Goal: Task Accomplishment & Management: Manage account settings

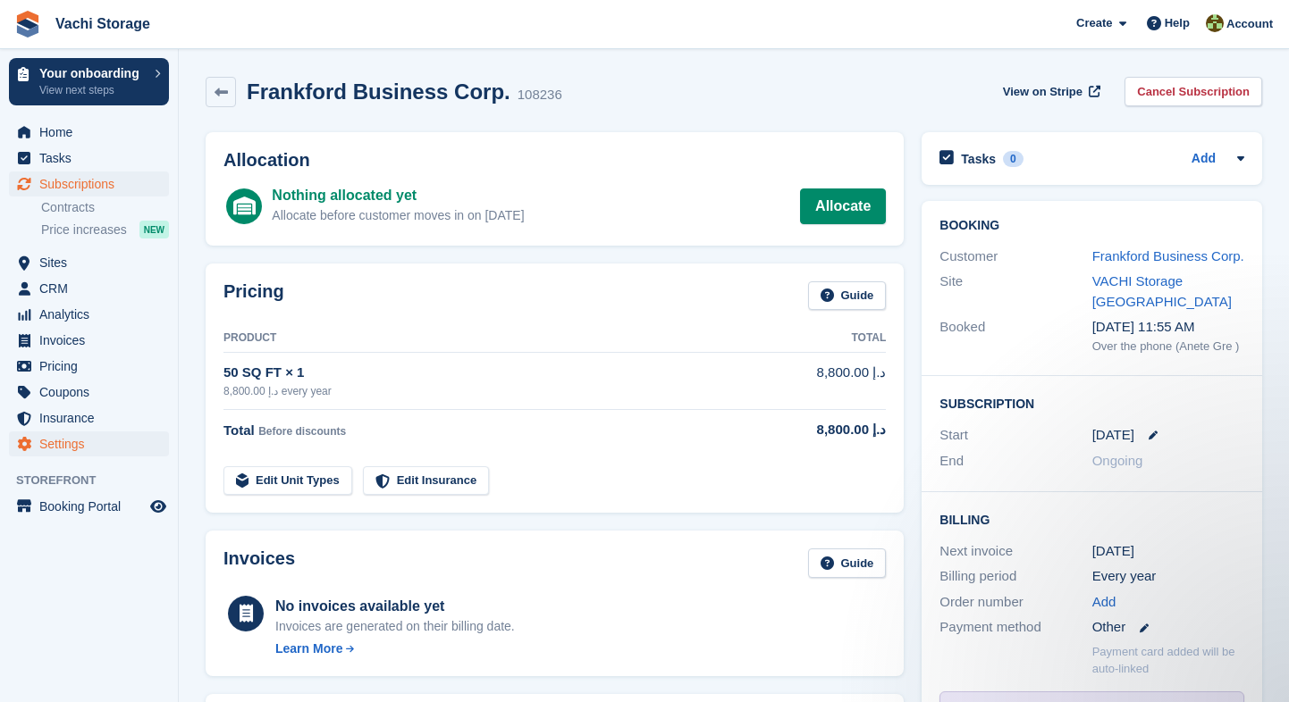
click at [88, 444] on span "Settings" at bounding box center [92, 444] width 107 height 25
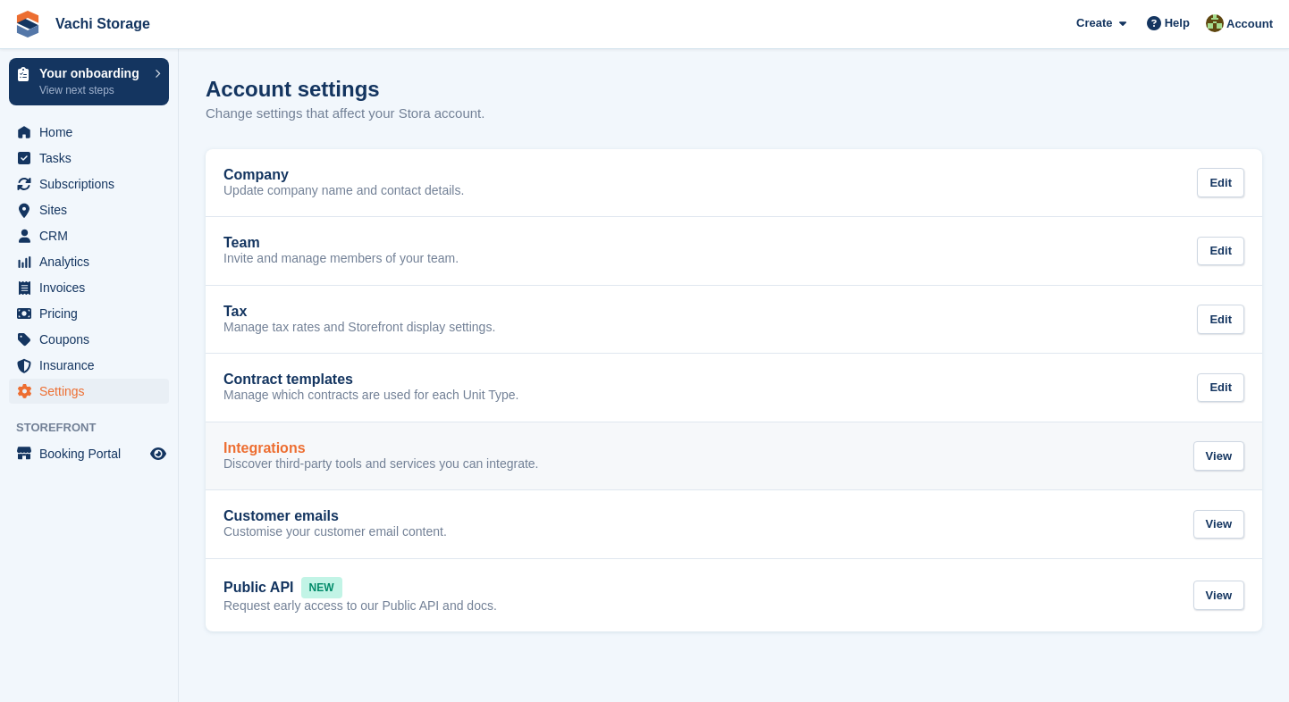
click at [325, 463] on p "Discover third-party tools and services you can integrate." at bounding box center [380, 465] width 315 height 16
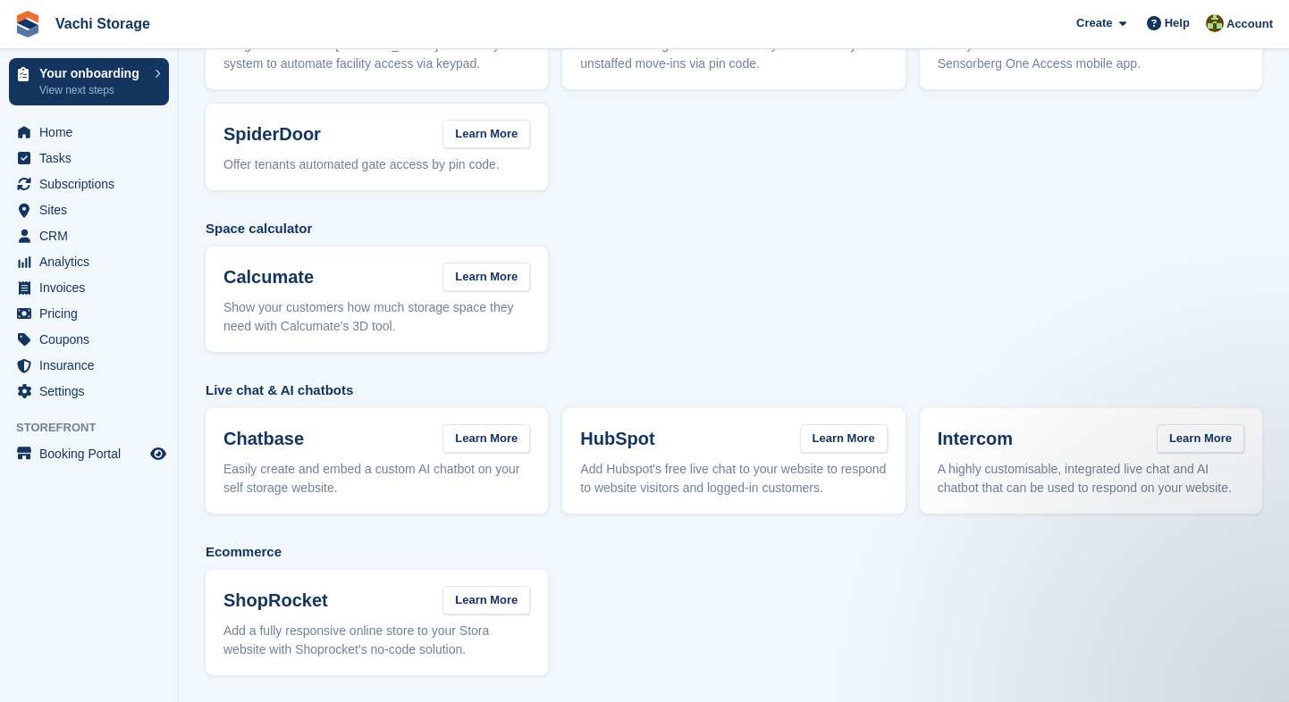
scroll to position [341, 0]
click at [491, 599] on link "Learn More" at bounding box center [486, 600] width 88 height 29
click at [71, 449] on span "Booking Portal" at bounding box center [92, 453] width 107 height 25
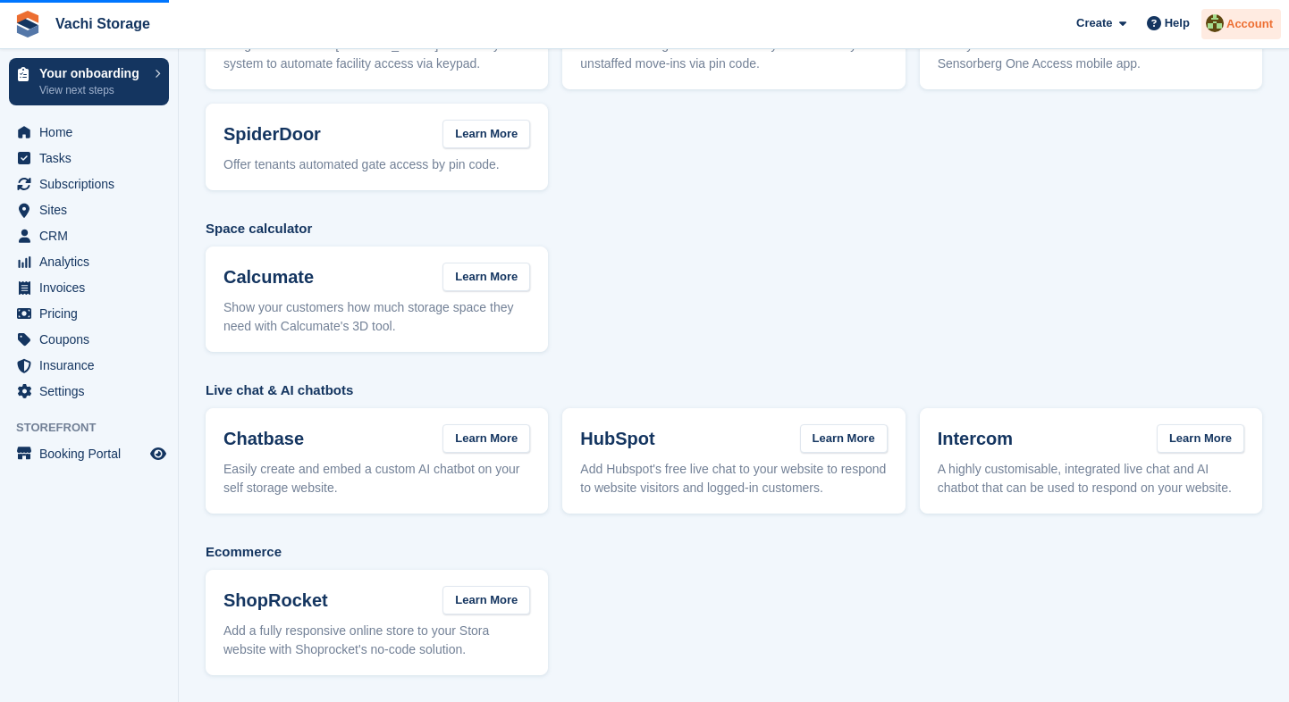
click at [1255, 19] on span "Account" at bounding box center [1249, 24] width 46 height 18
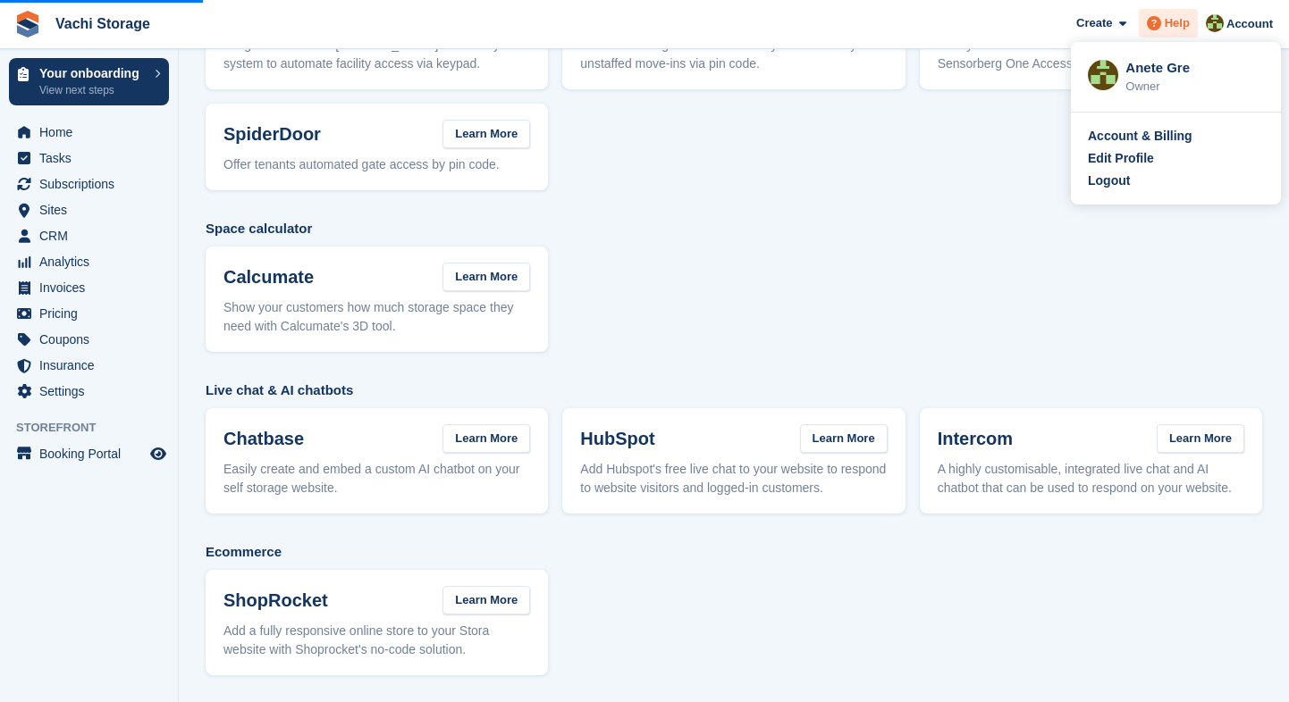
click at [1172, 24] on span "Help" at bounding box center [1176, 23] width 25 height 18
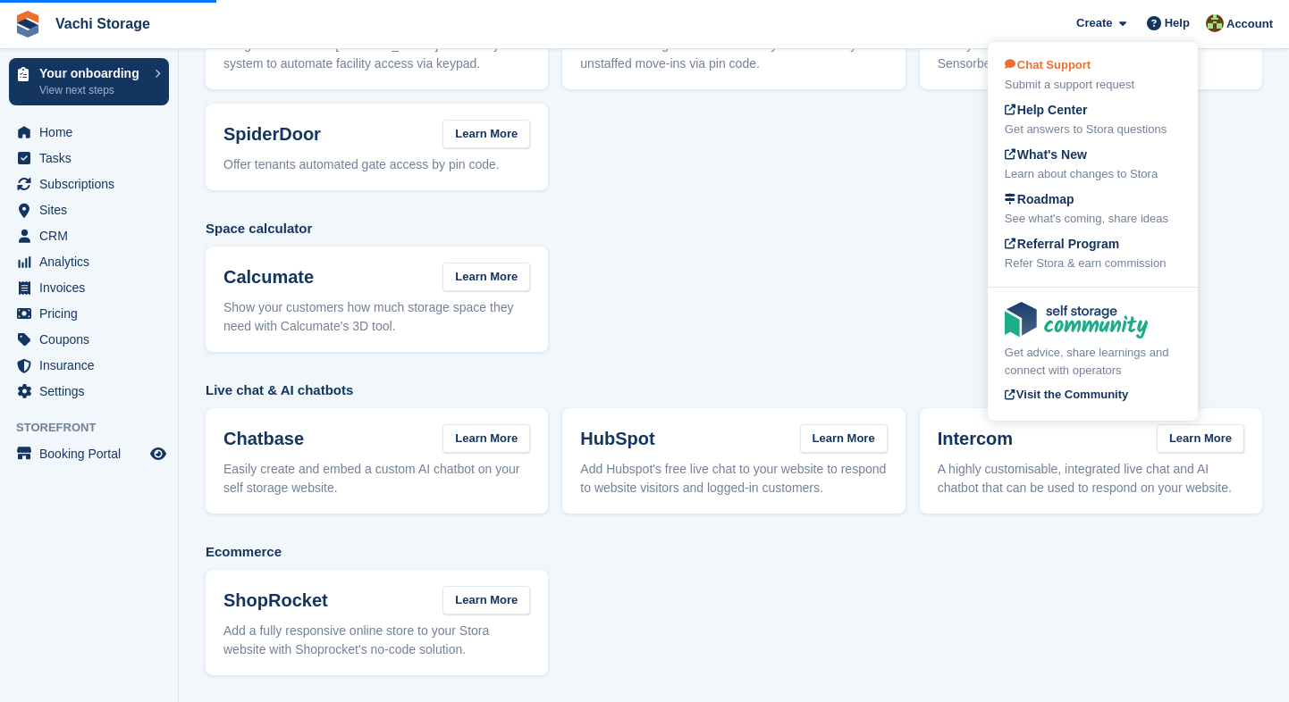
click at [1079, 67] on span "Chat Support" at bounding box center [1047, 64] width 86 height 13
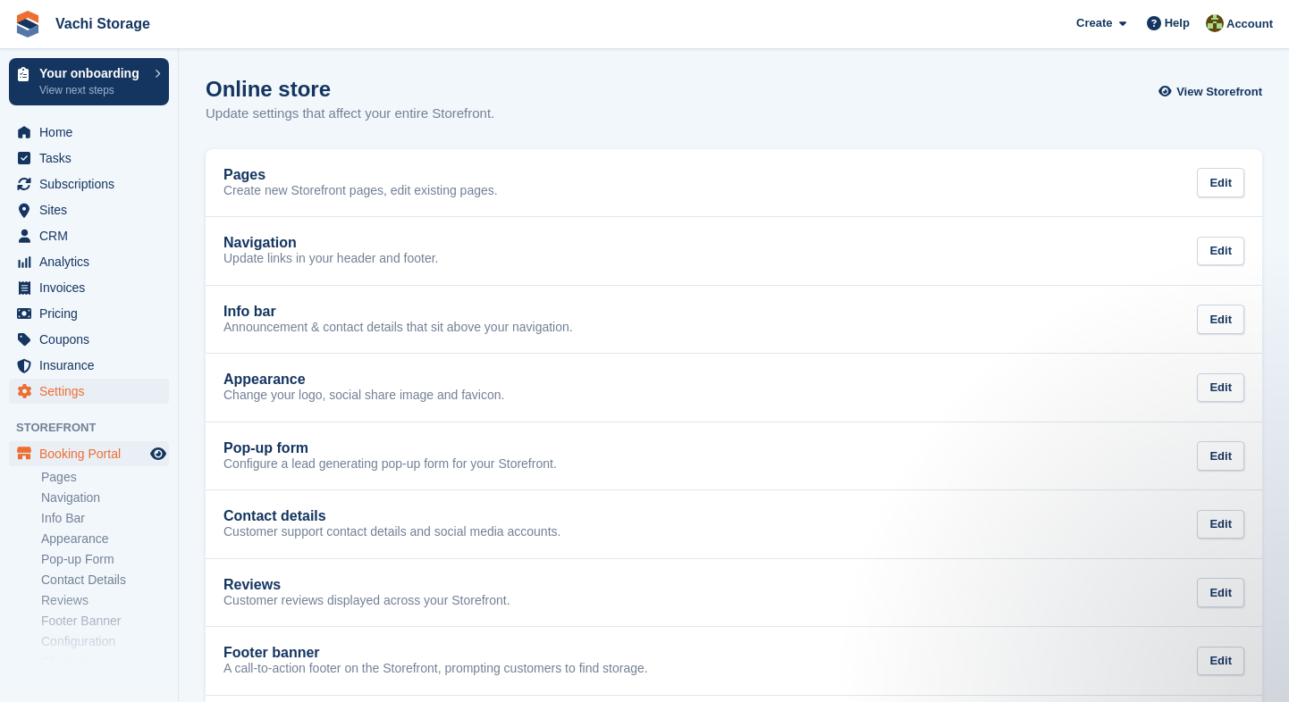
click at [72, 388] on span "Settings" at bounding box center [92, 391] width 107 height 25
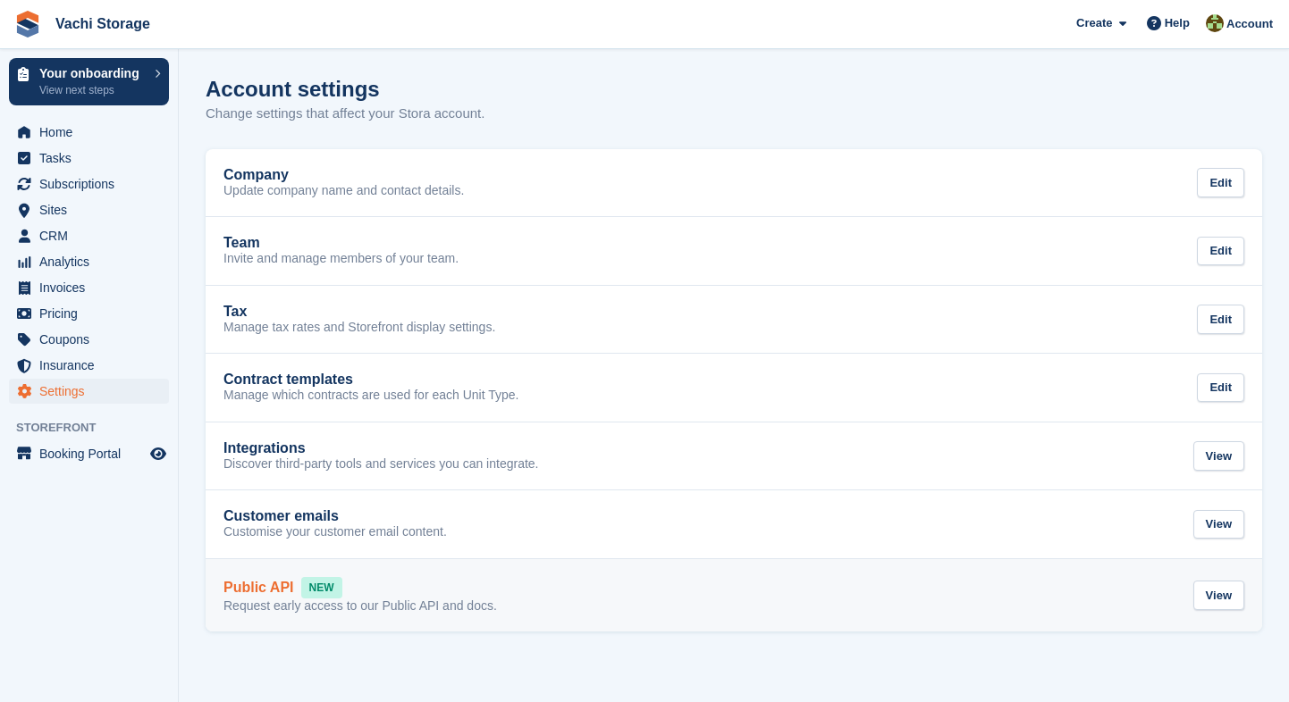
click at [386, 602] on p "Request early access to our Public API and docs." at bounding box center [359, 607] width 273 height 16
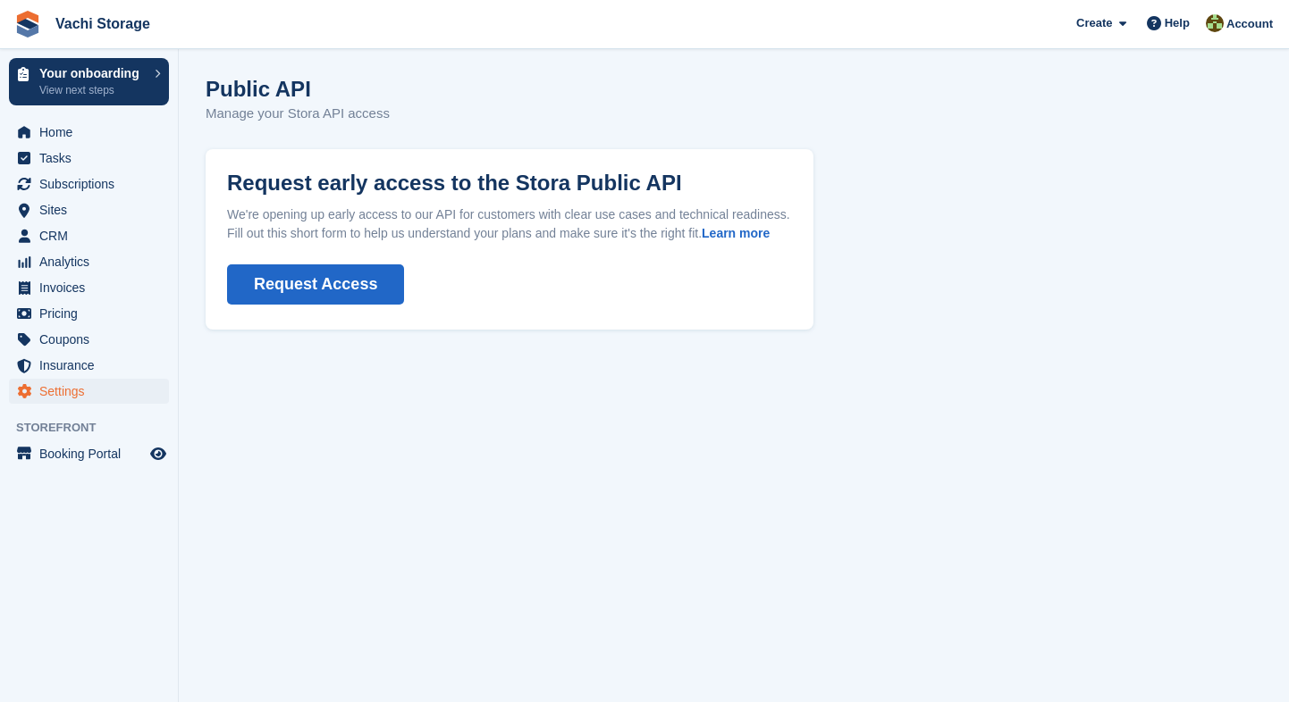
click at [294, 291] on button "Request Access" at bounding box center [315, 285] width 177 height 40
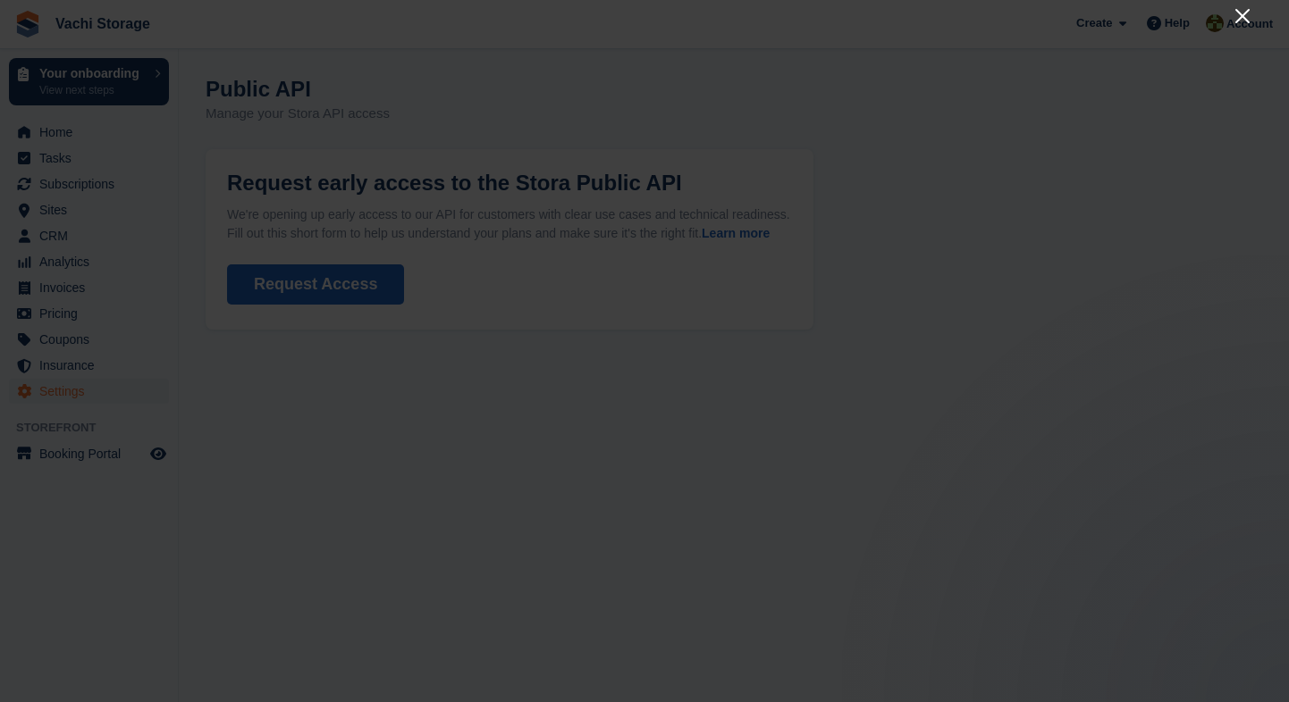
click at [1237, 13] on icon "Close" at bounding box center [1241, 15] width 21 height 21
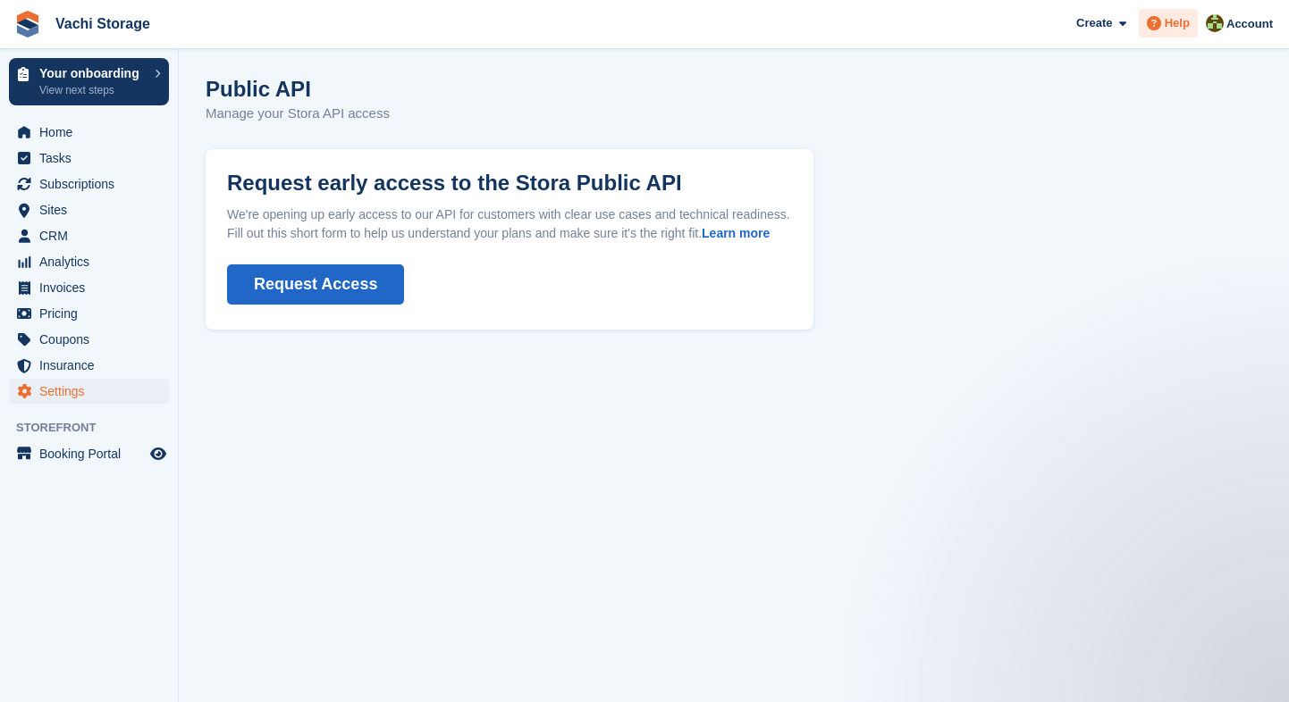
click at [1179, 23] on span "Help" at bounding box center [1176, 23] width 25 height 18
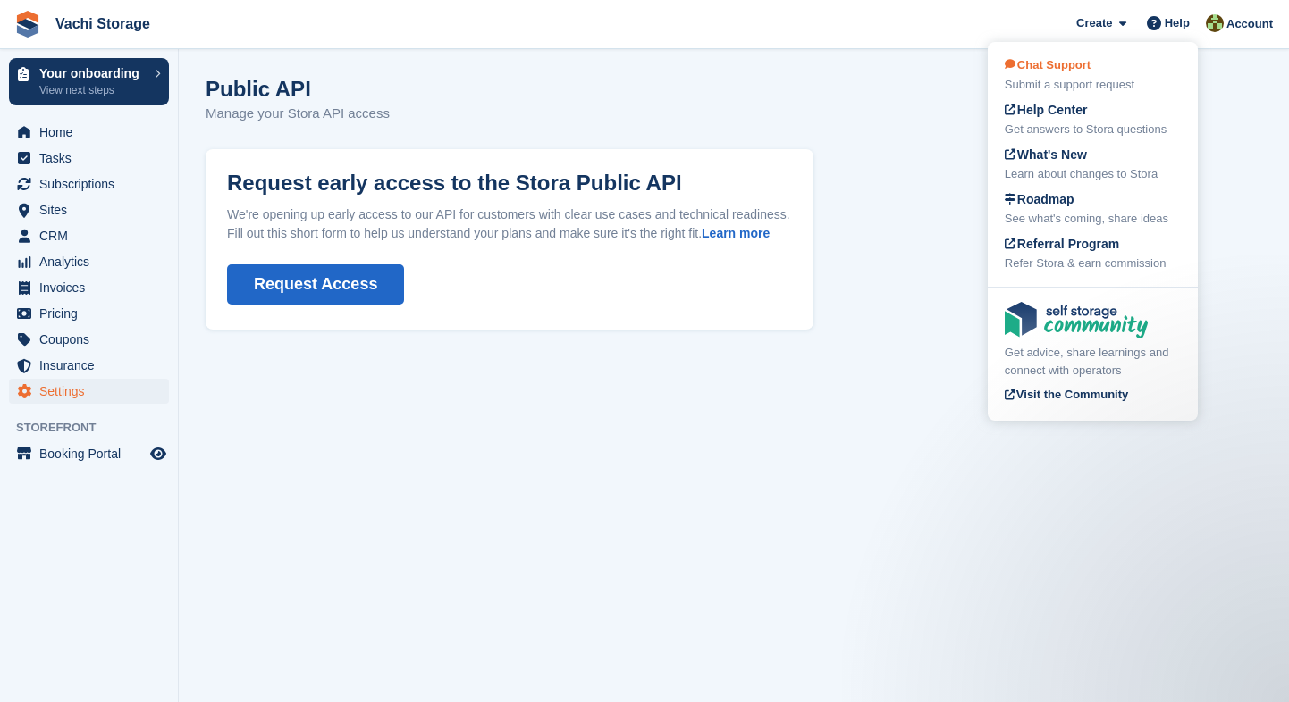
click at [1130, 82] on div "Submit a support request" at bounding box center [1092, 85] width 176 height 18
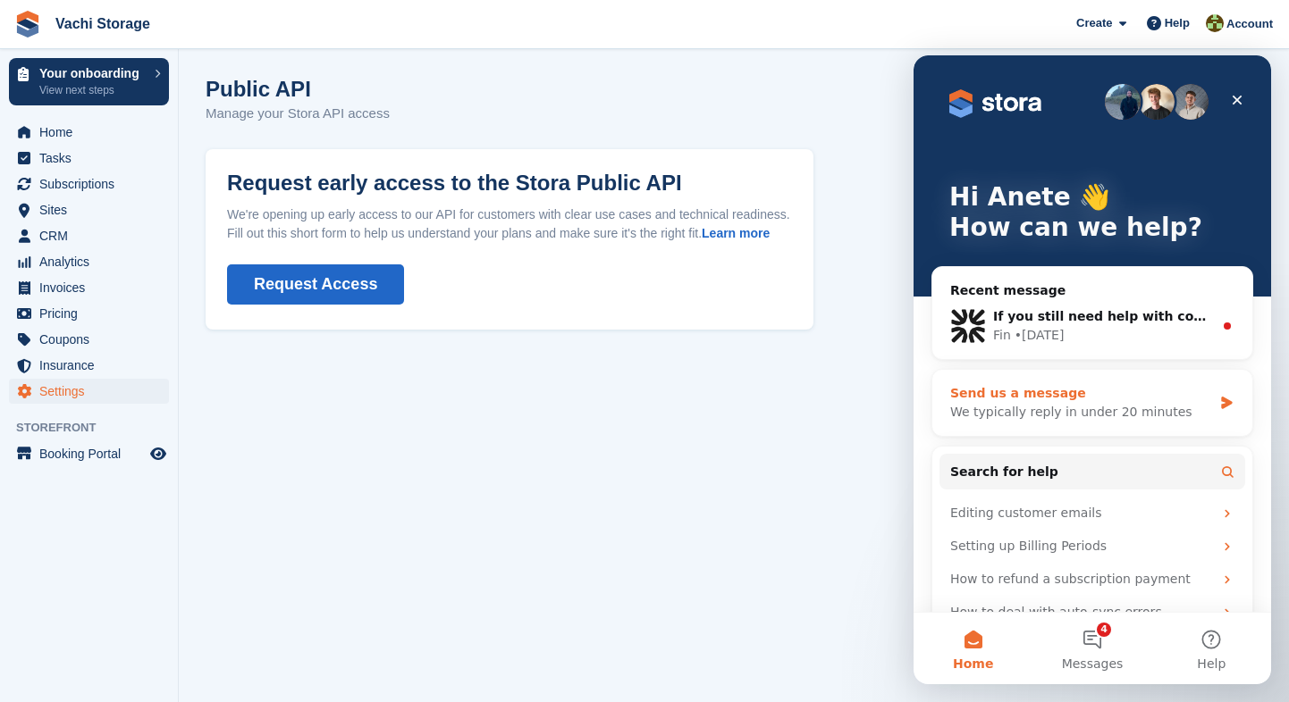
click at [1061, 398] on div "Send us a message" at bounding box center [1081, 393] width 262 height 19
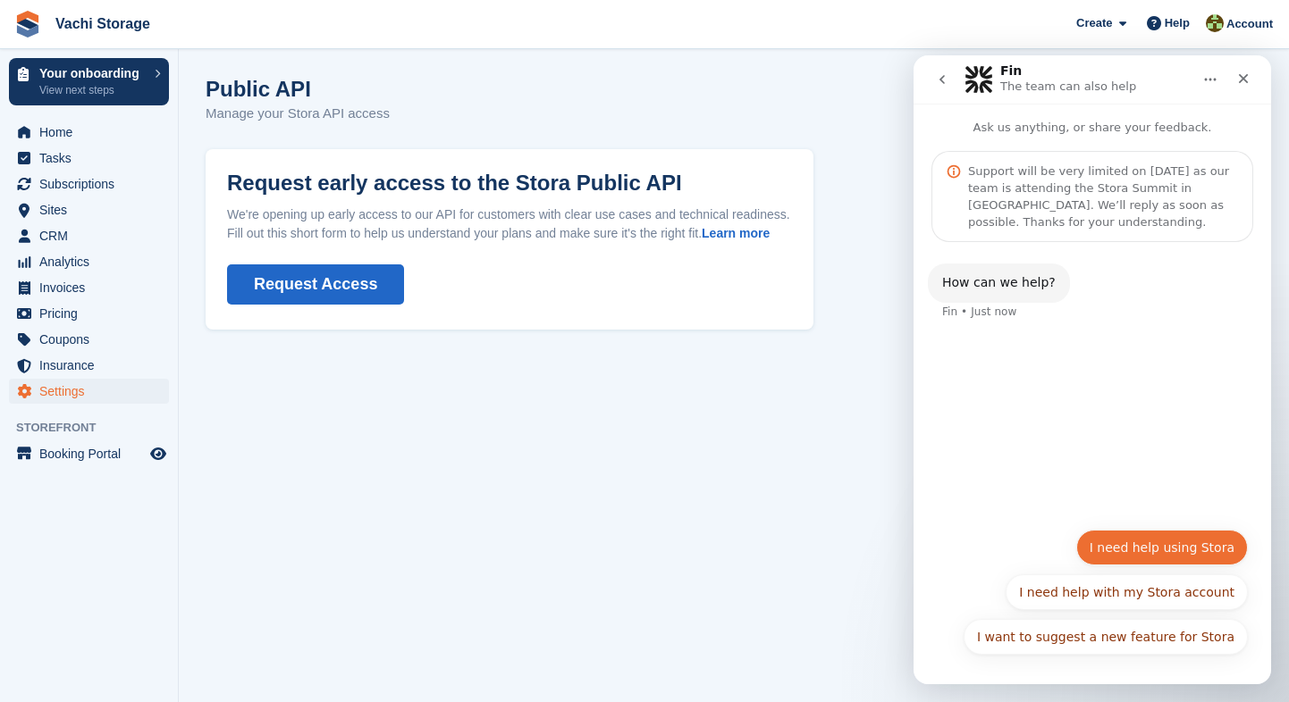
click at [1138, 545] on button "I need help using Stora" at bounding box center [1162, 548] width 172 height 36
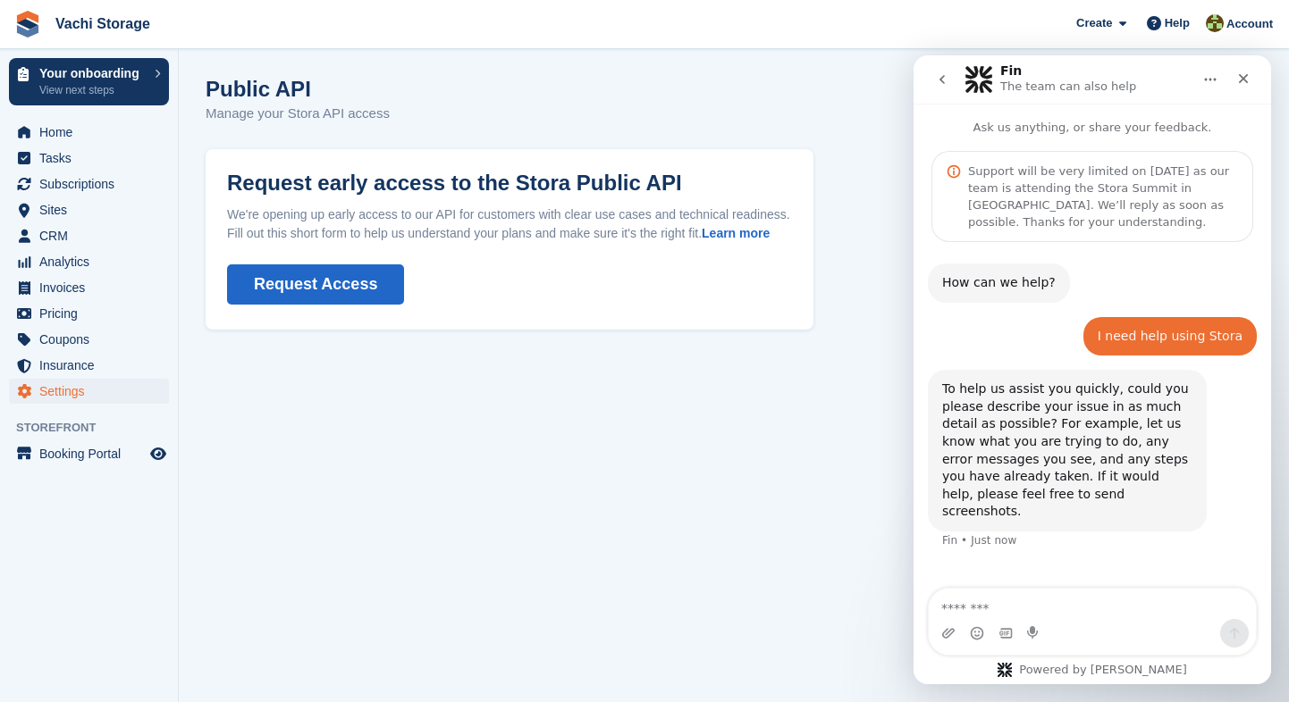
click at [1063, 618] on textarea "Message…" at bounding box center [1091, 604] width 327 height 30
type textarea "**********"
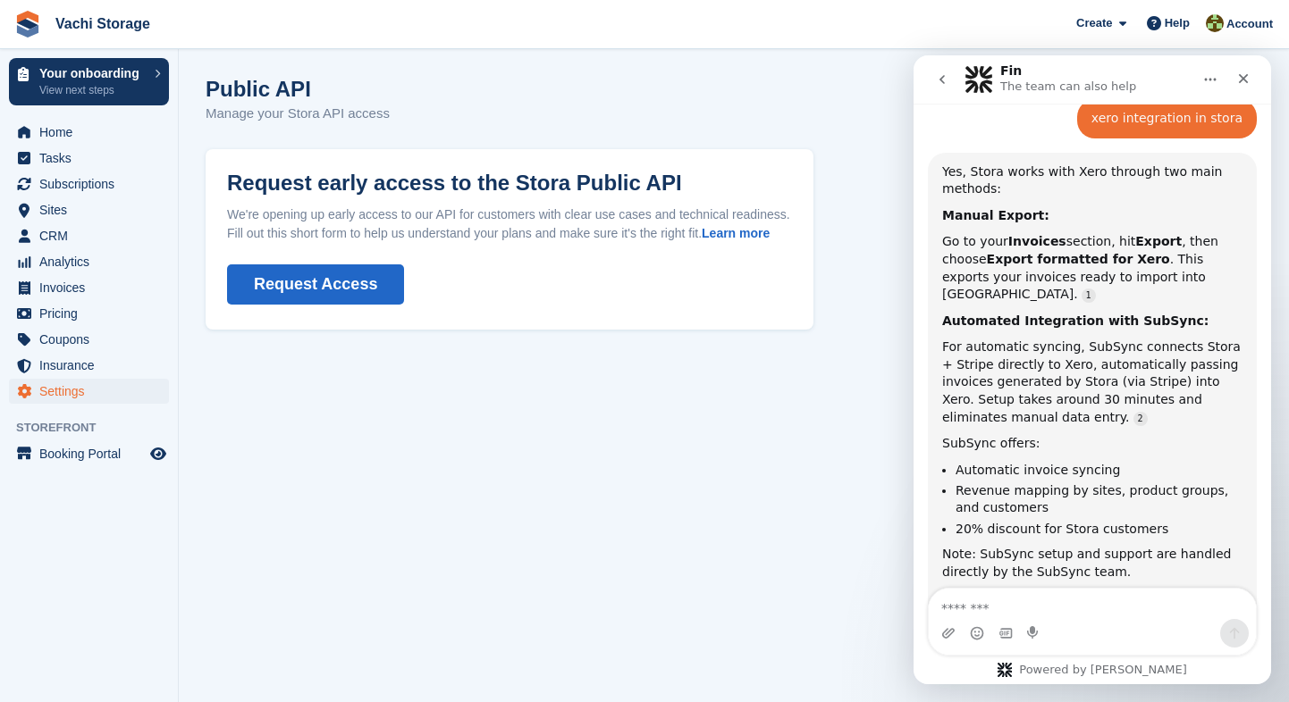
scroll to position [461, 0]
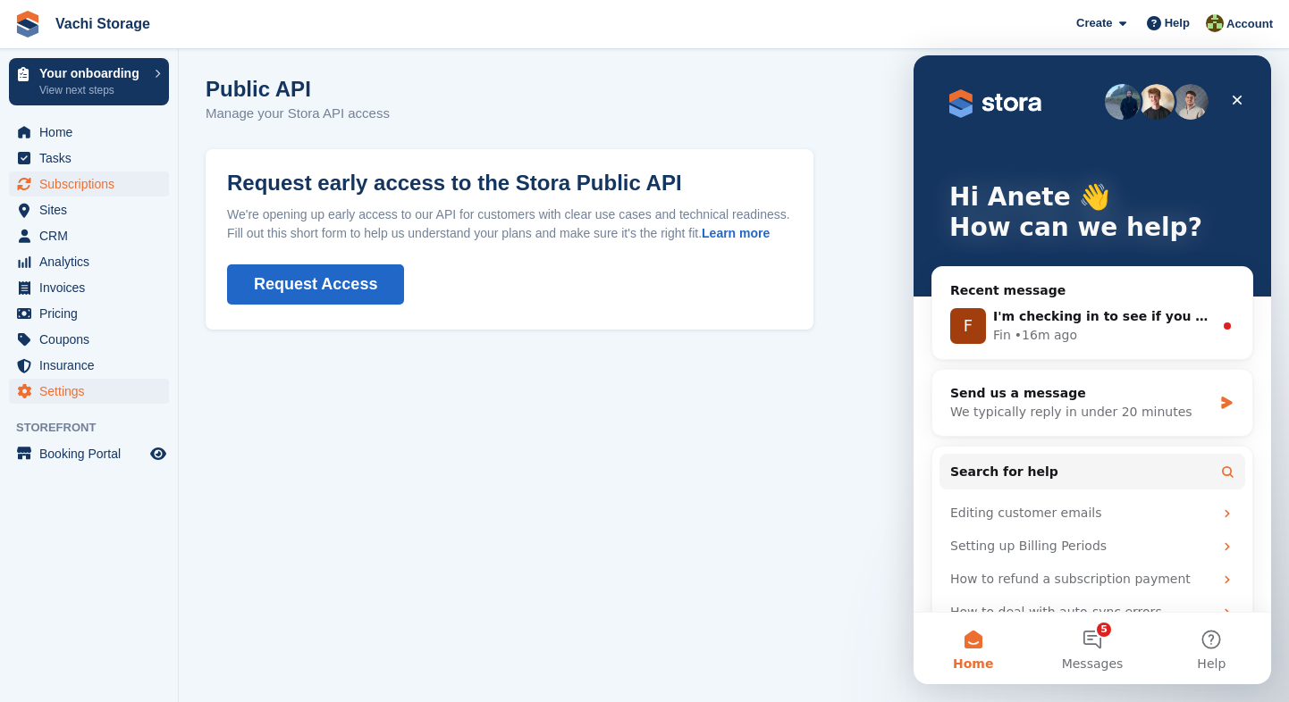
click at [75, 188] on span "Subscriptions" at bounding box center [92, 184] width 107 height 25
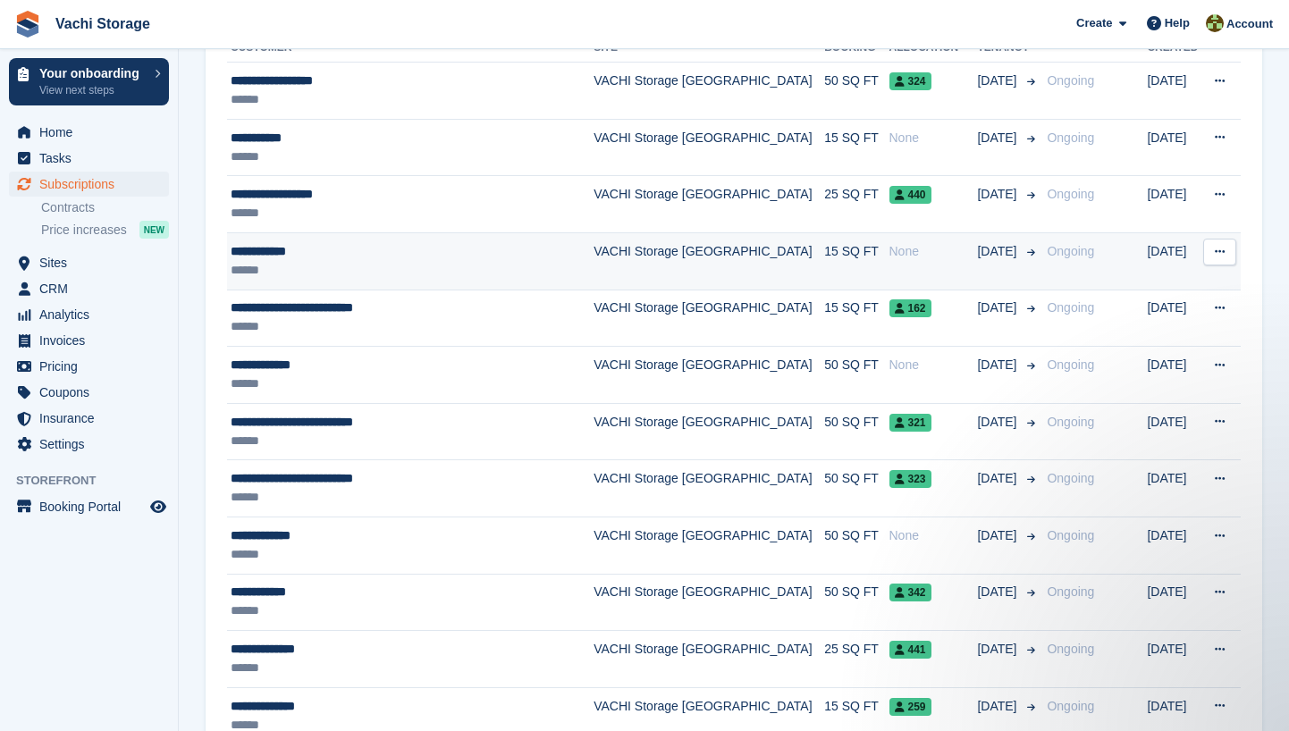
scroll to position [437, 0]
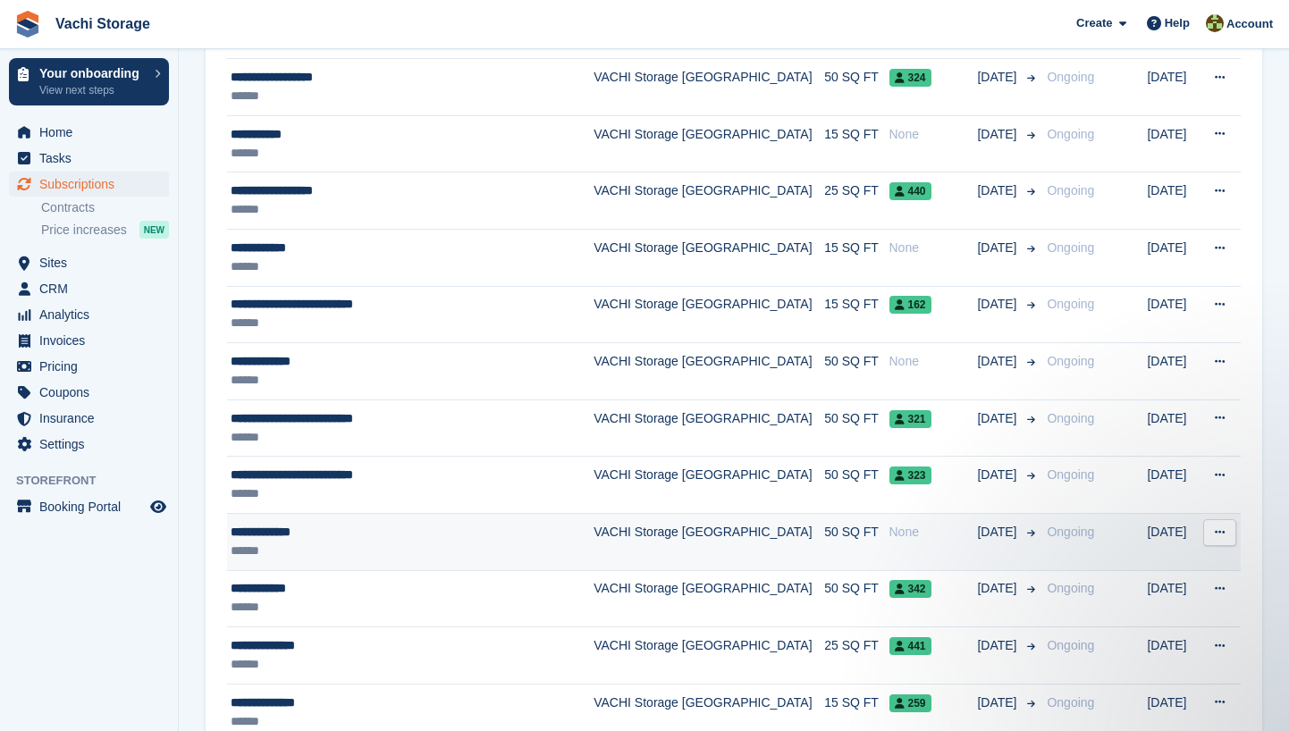
click at [889, 534] on div "None" at bounding box center [933, 532] width 88 height 19
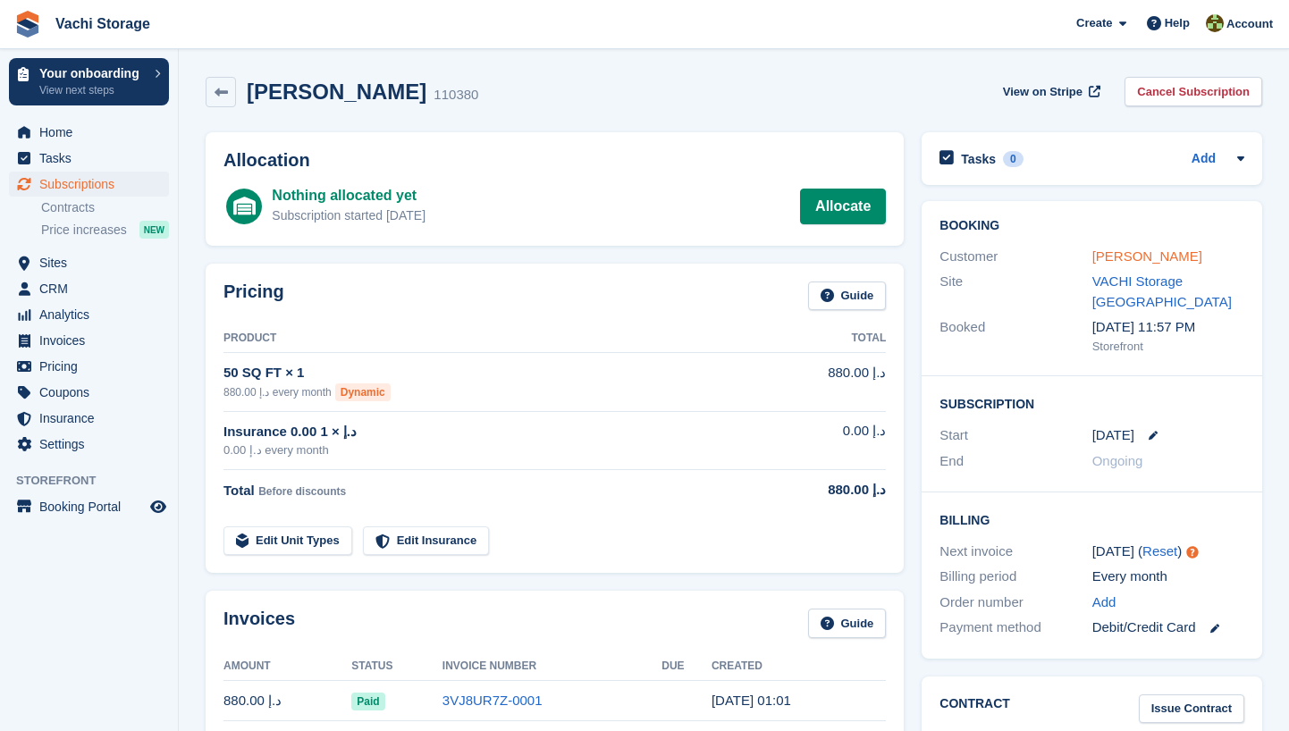
click at [1136, 257] on link "[PERSON_NAME]" at bounding box center [1147, 255] width 110 height 15
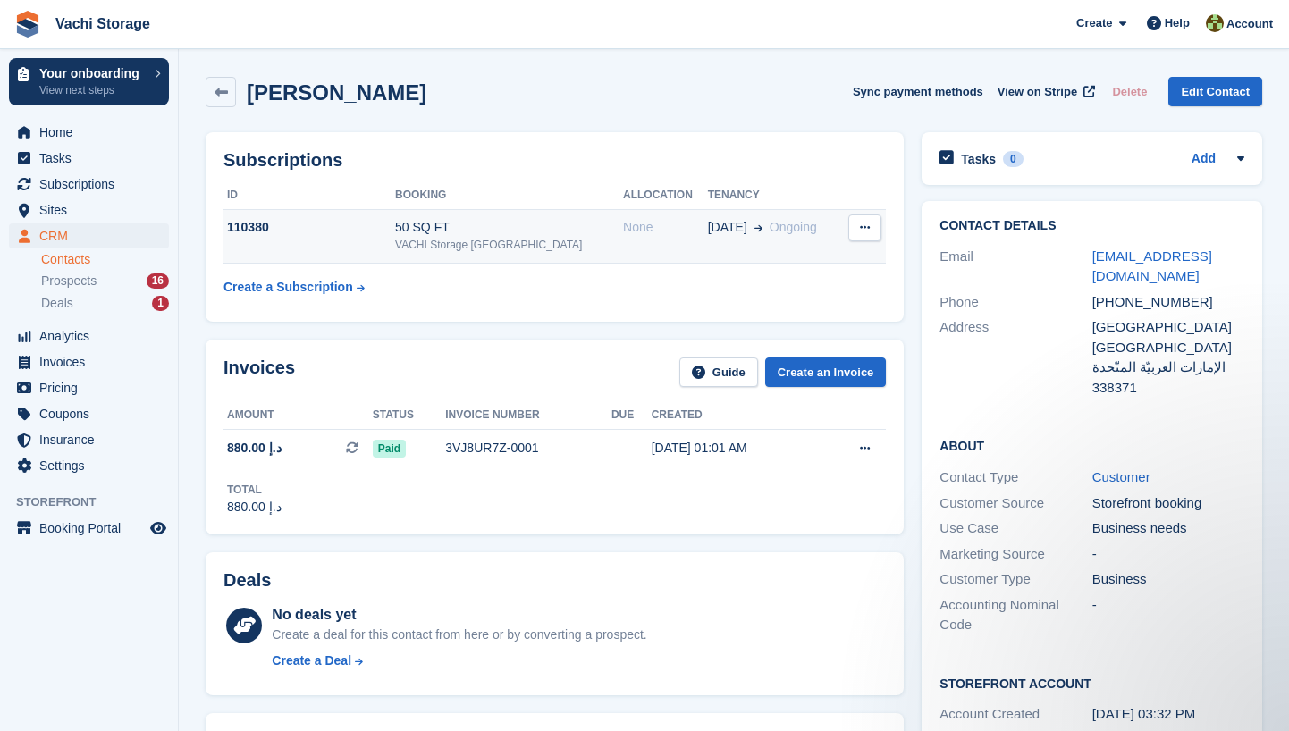
click at [769, 230] on span "Ongoing" at bounding box center [792, 227] width 47 height 14
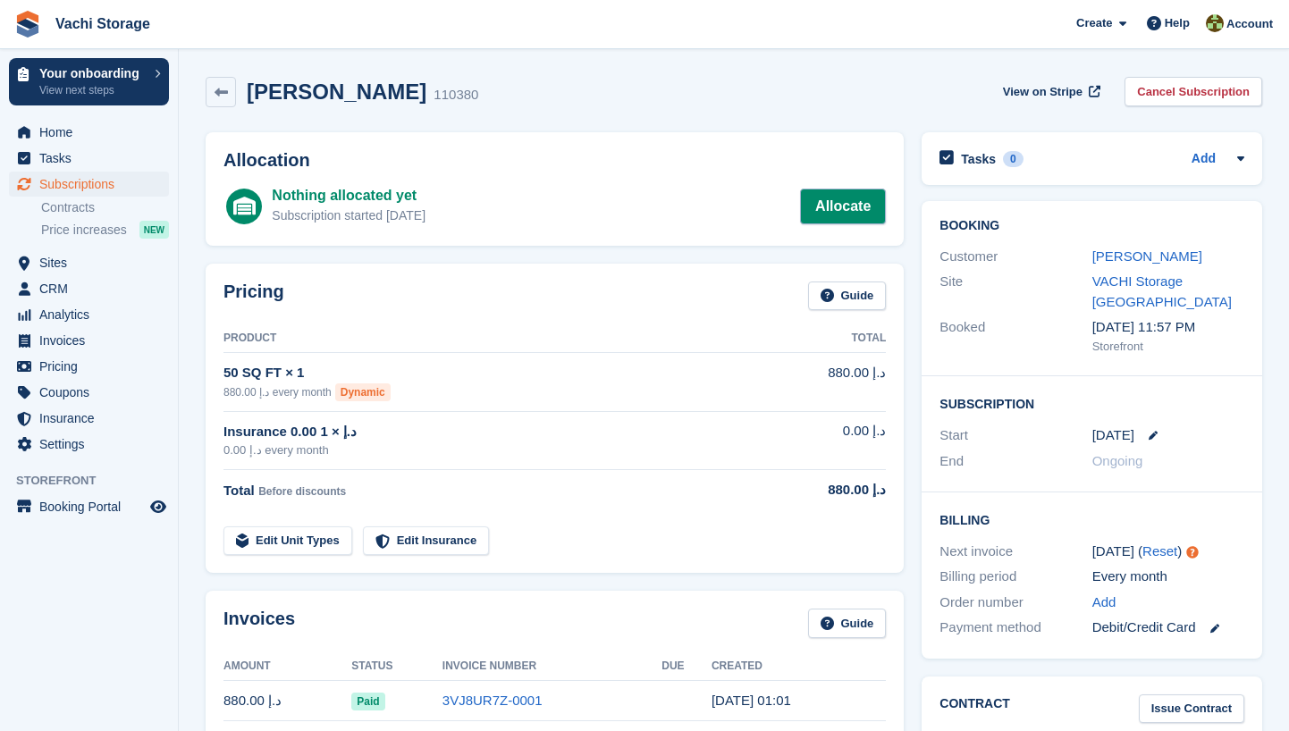
click at [837, 189] on link "Allocate" at bounding box center [843, 207] width 86 height 36
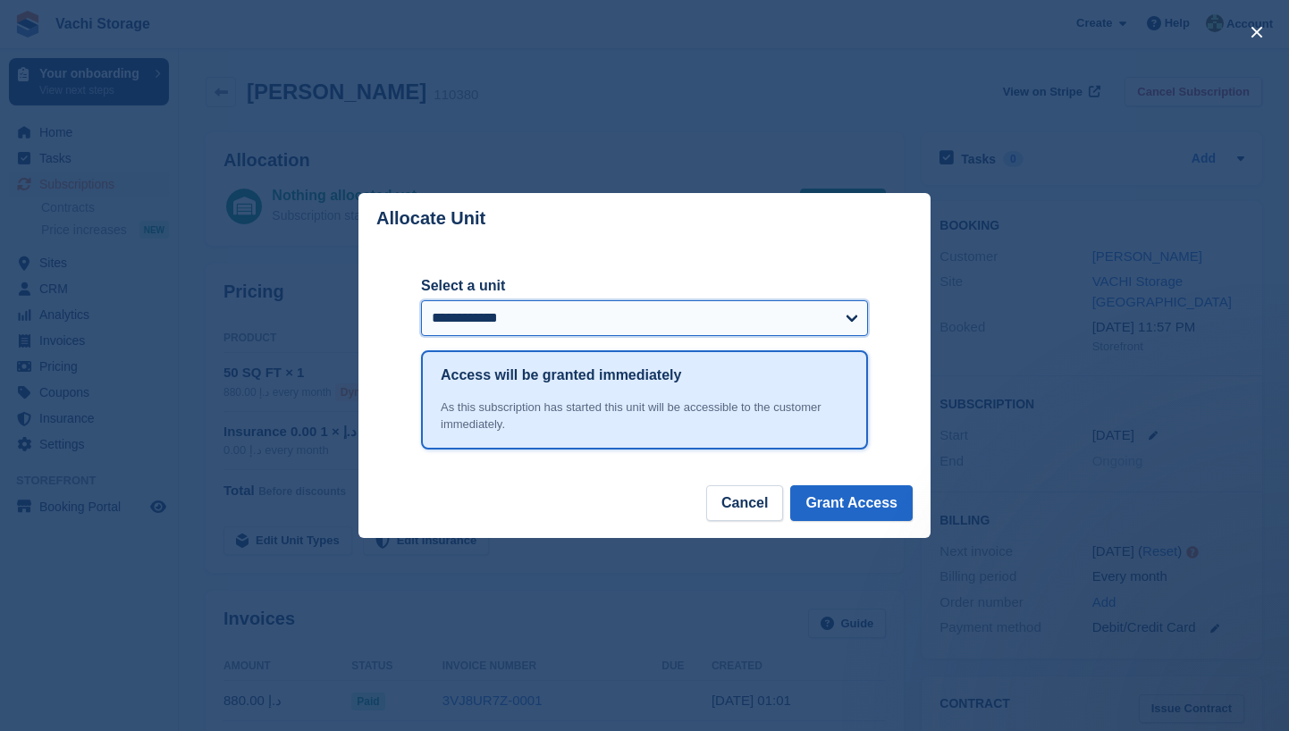
select select "******"
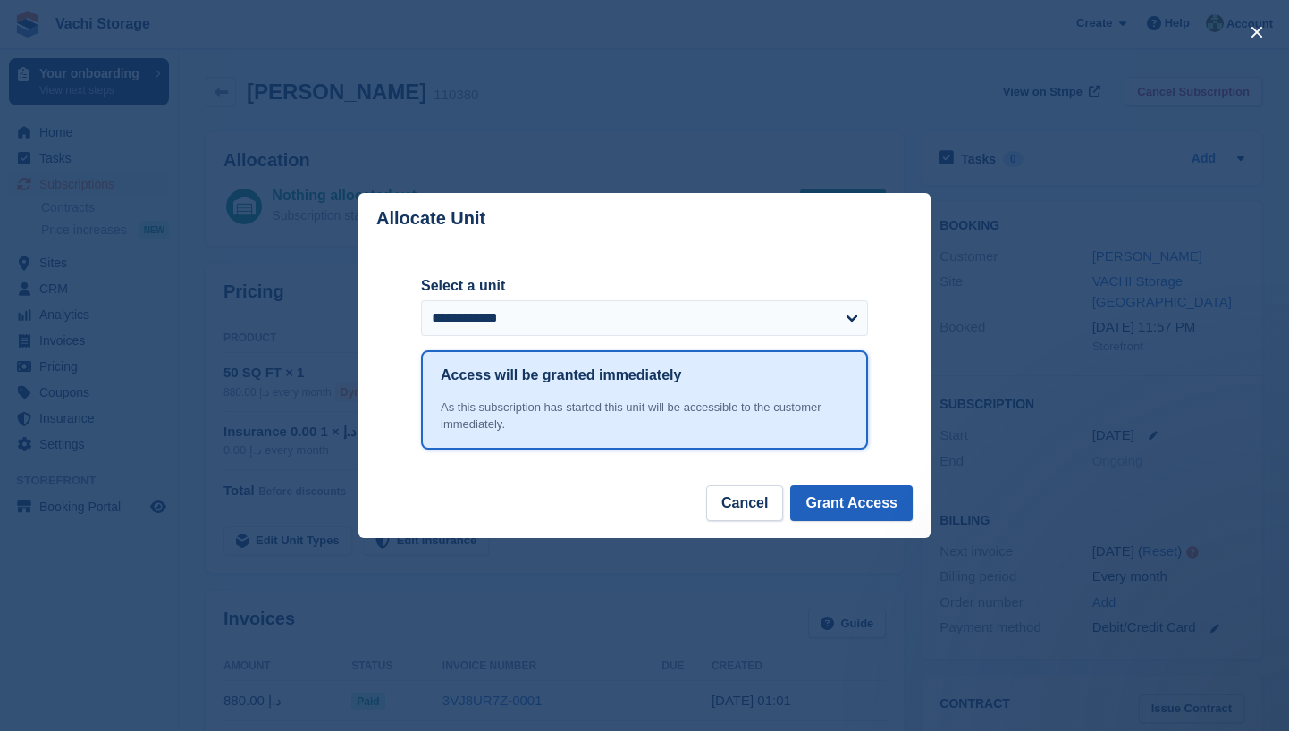
click at [845, 496] on button "Grant Access" at bounding box center [851, 503] width 122 height 36
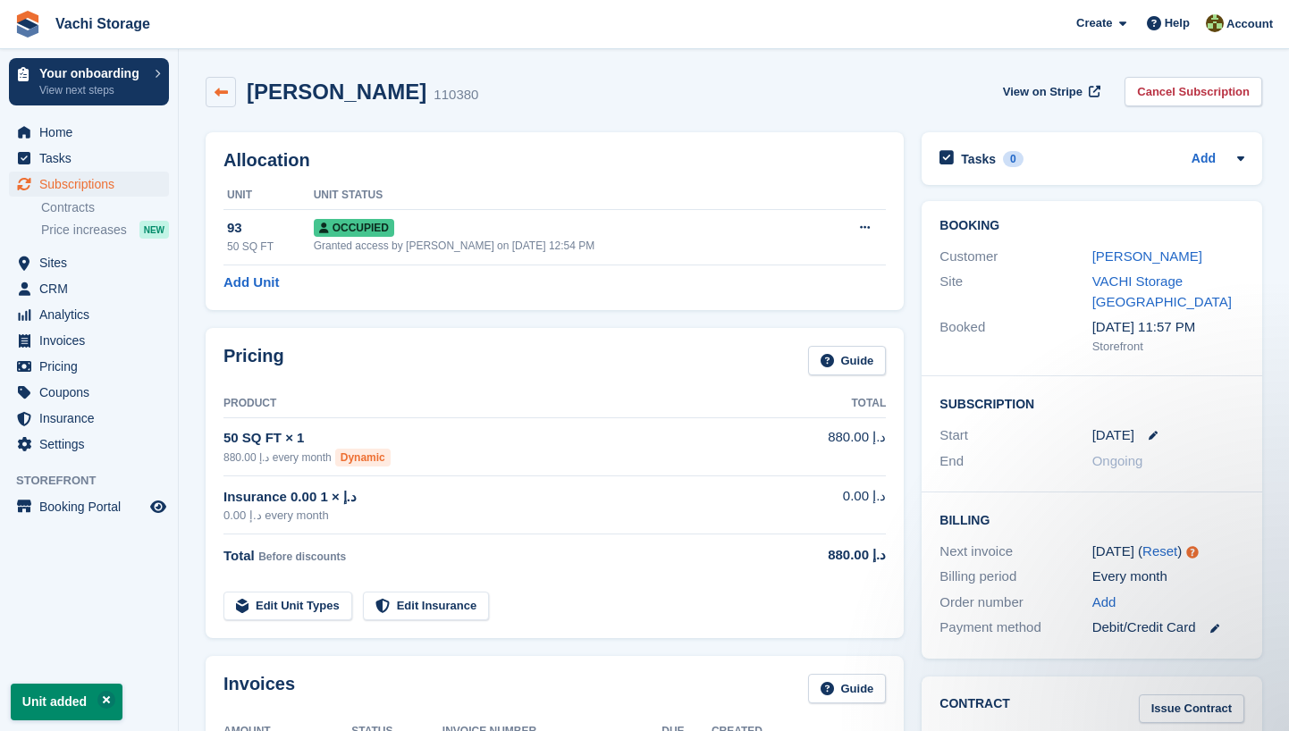
click at [222, 91] on icon at bounding box center [220, 92] width 13 height 13
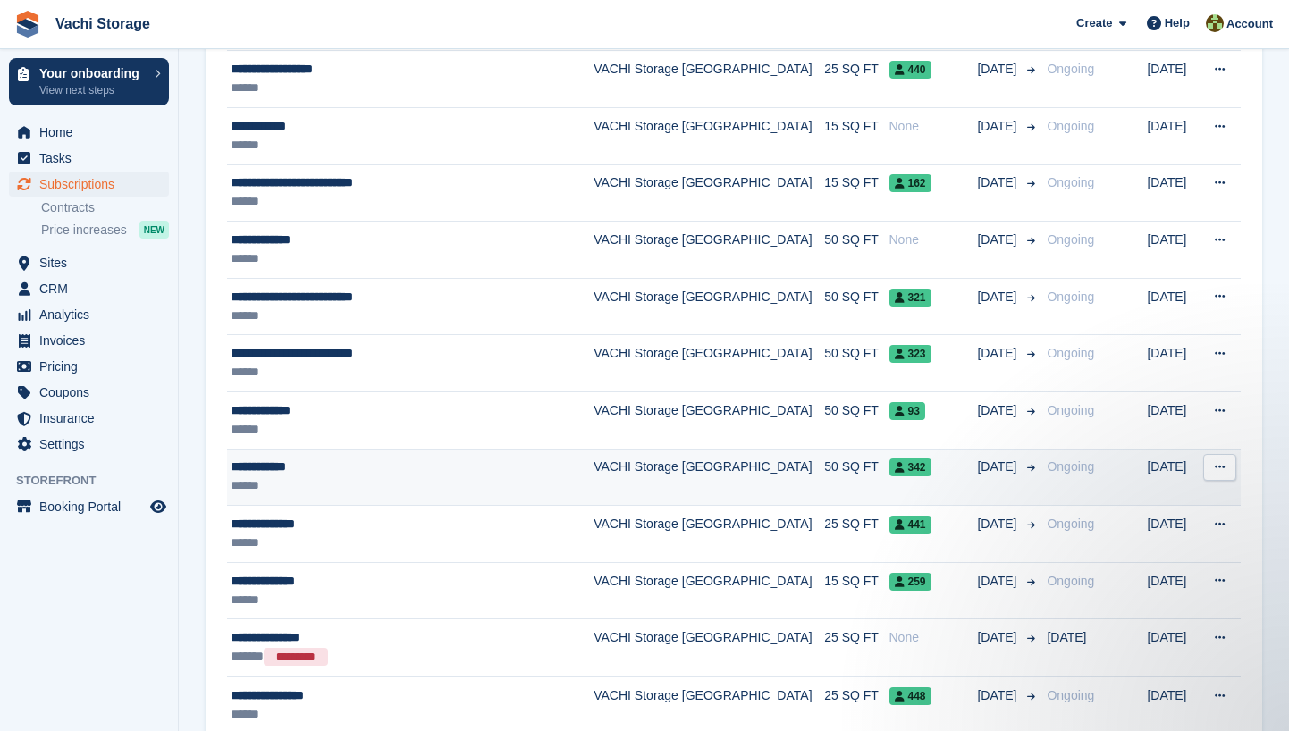
scroll to position [567, 0]
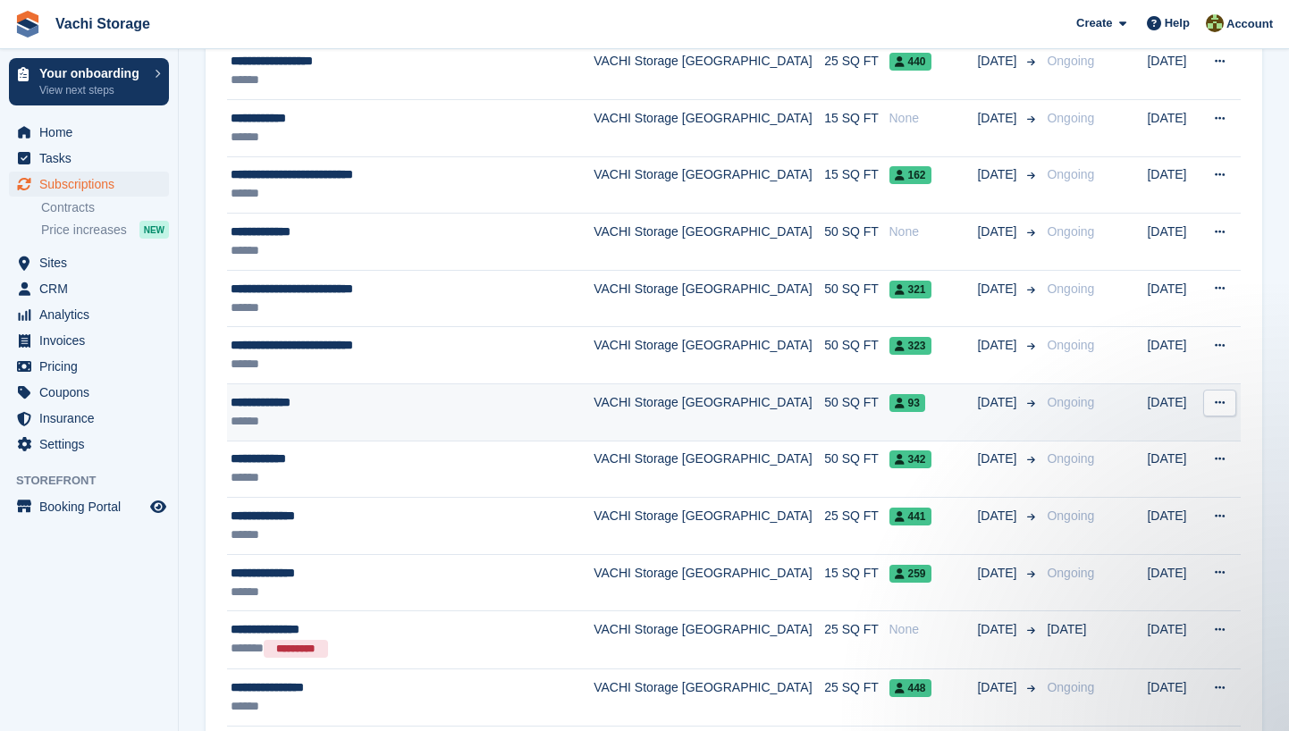
click at [337, 418] on div "******" at bounding box center [403, 421] width 344 height 19
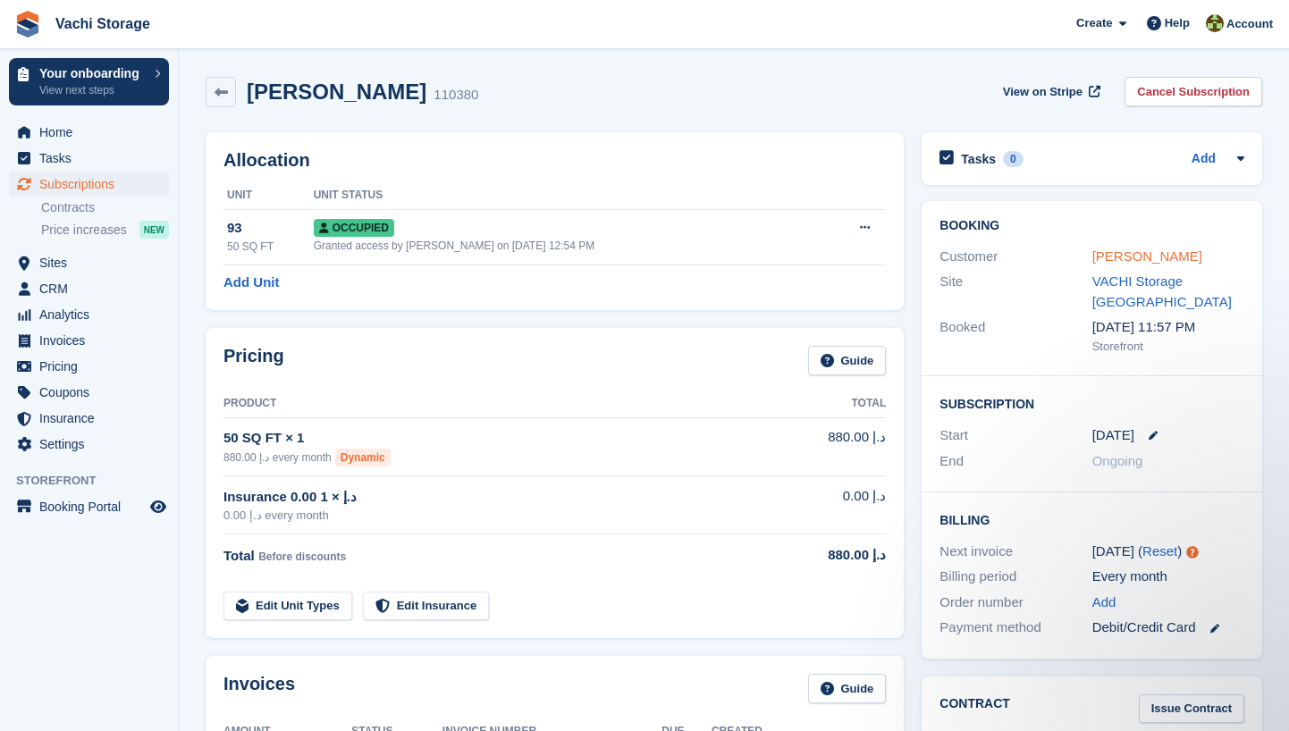
click at [1143, 258] on link "Allen Misaghi" at bounding box center [1147, 255] width 110 height 15
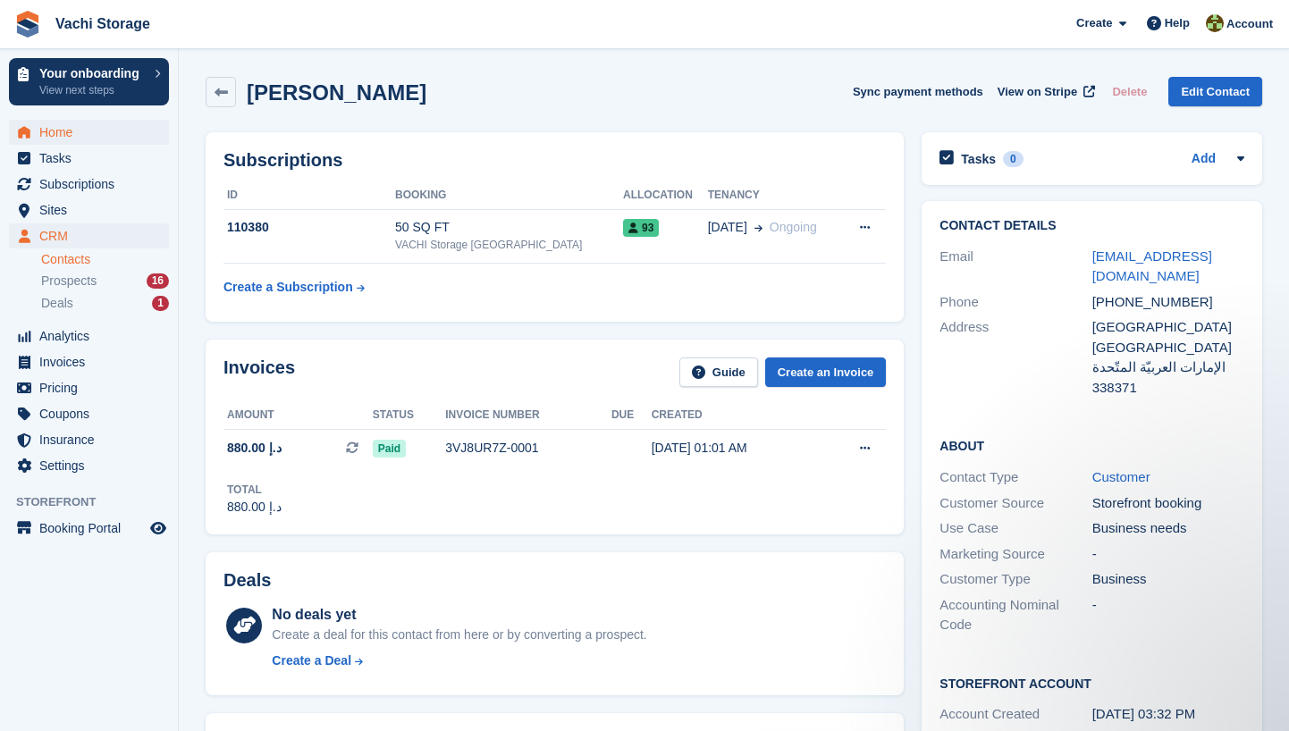
click at [84, 135] on span "Home" at bounding box center [92, 132] width 107 height 25
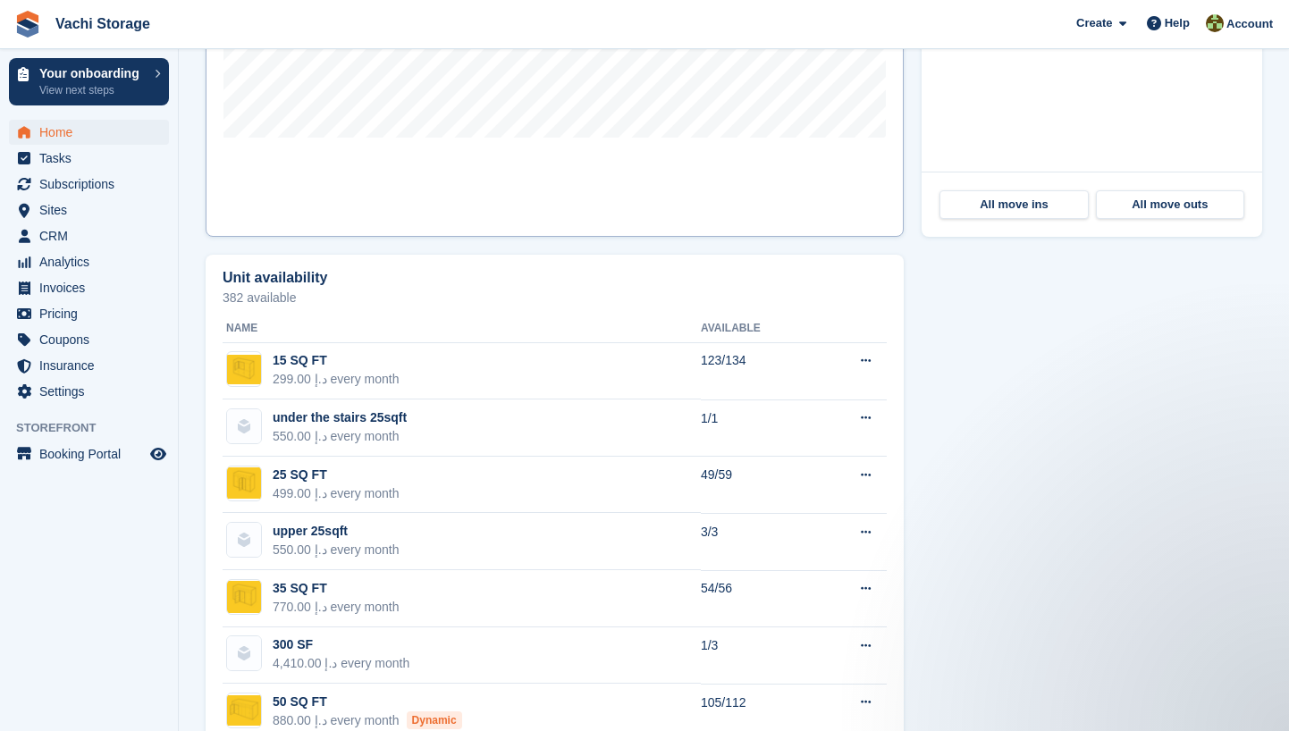
scroll to position [693, 0]
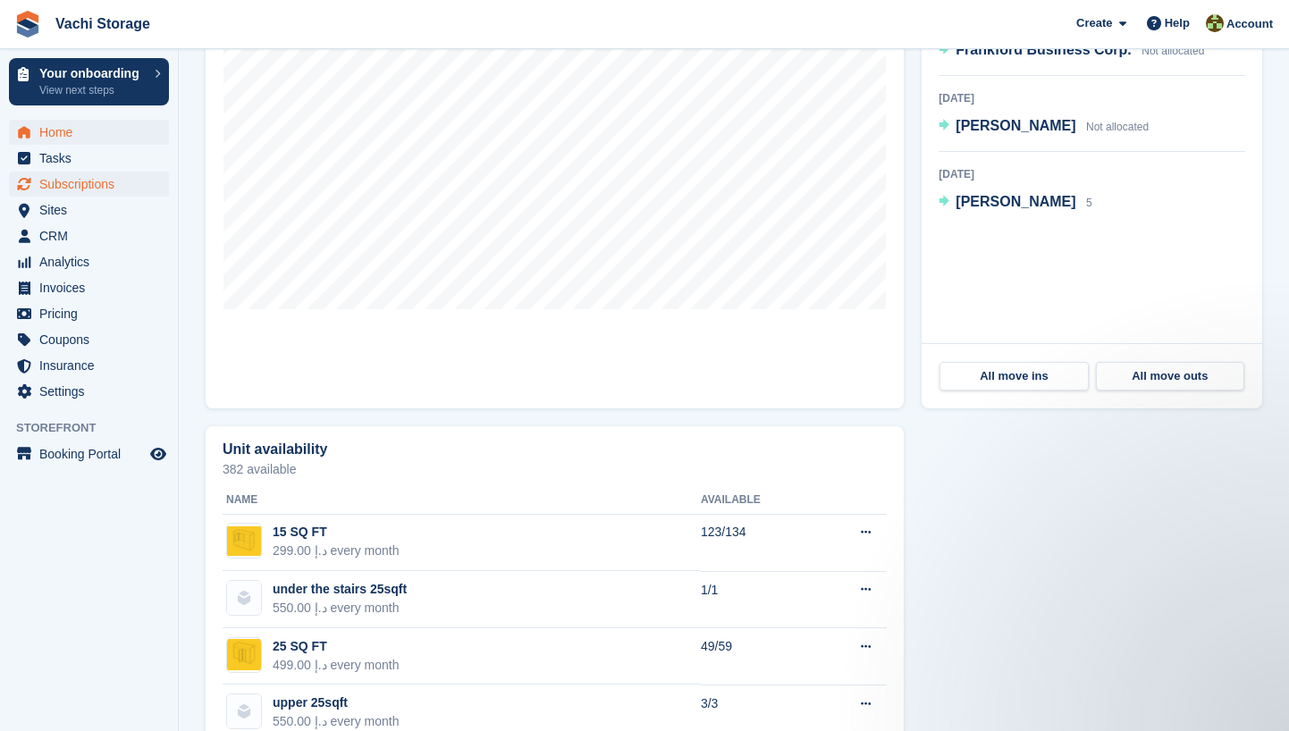
click at [112, 174] on span "Subscriptions" at bounding box center [92, 184] width 107 height 25
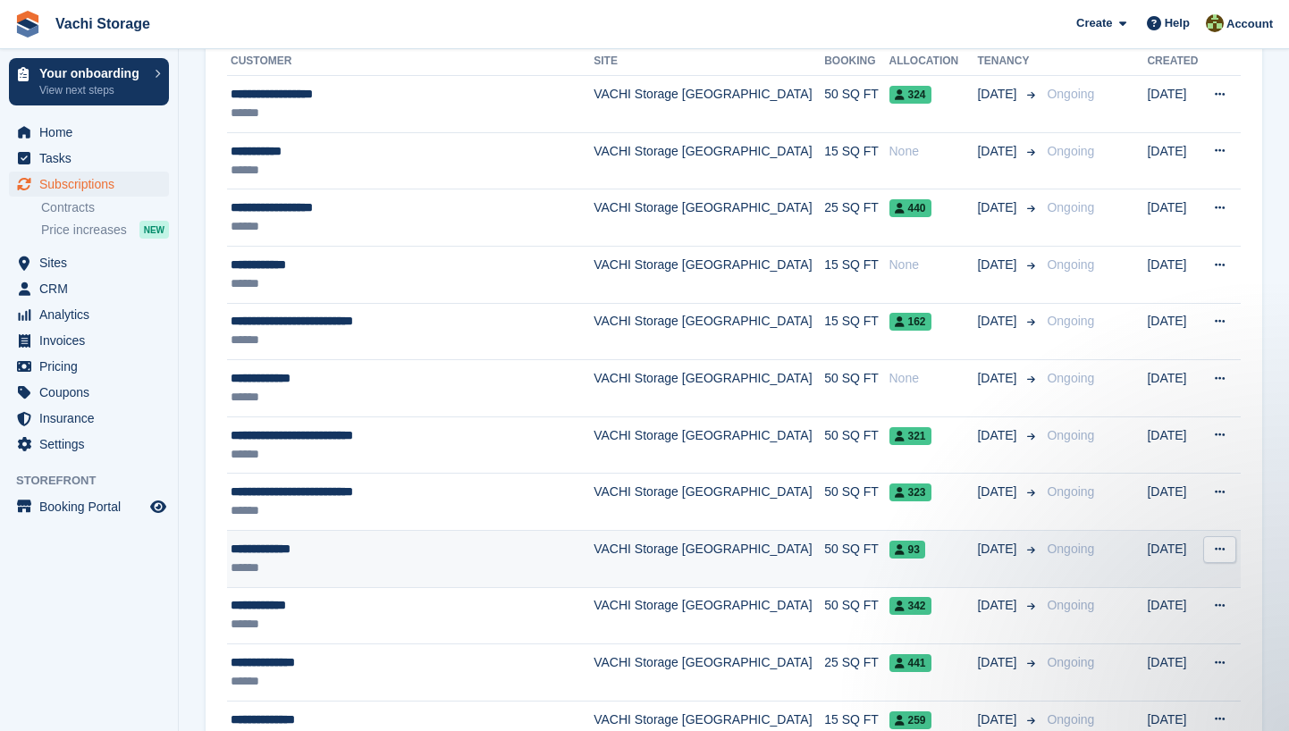
scroll to position [426, 0]
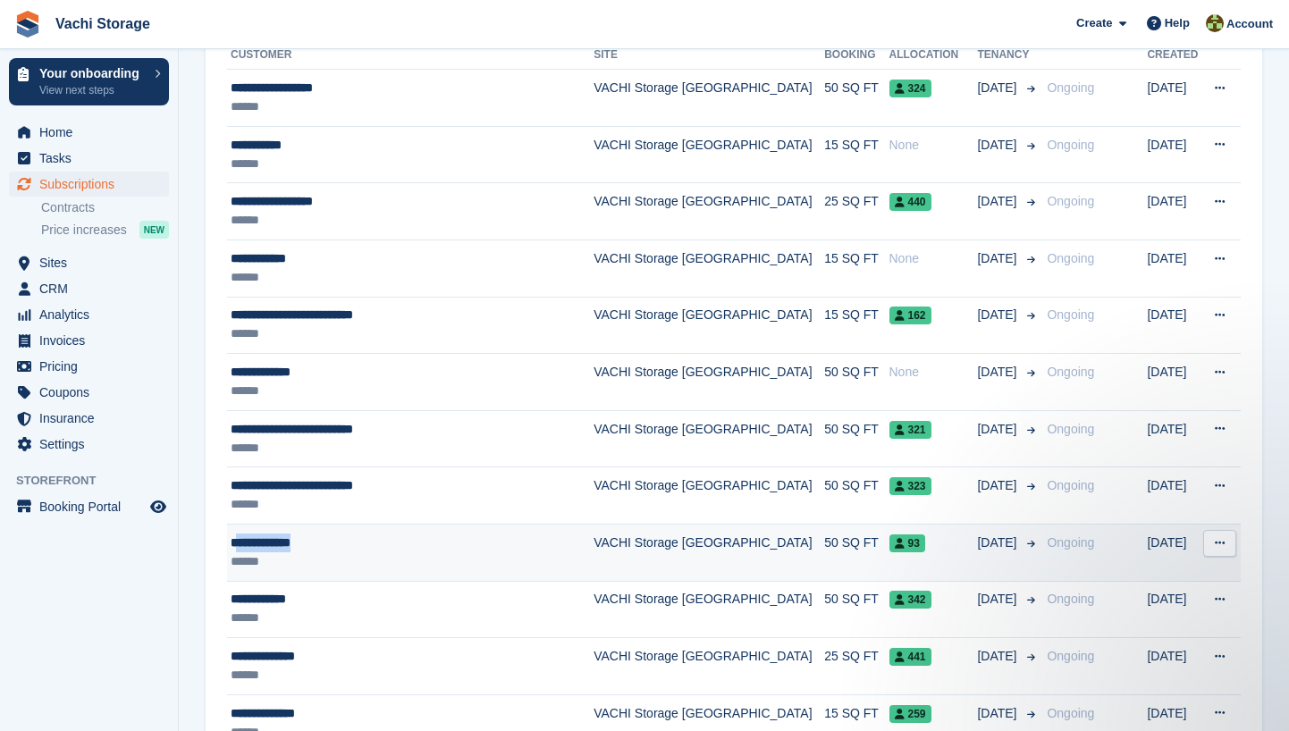
drag, startPoint x: 321, startPoint y: 537, endPoint x: 236, endPoint y: 539, distance: 84.9
click at [236, 539] on div "**********" at bounding box center [403, 543] width 344 height 19
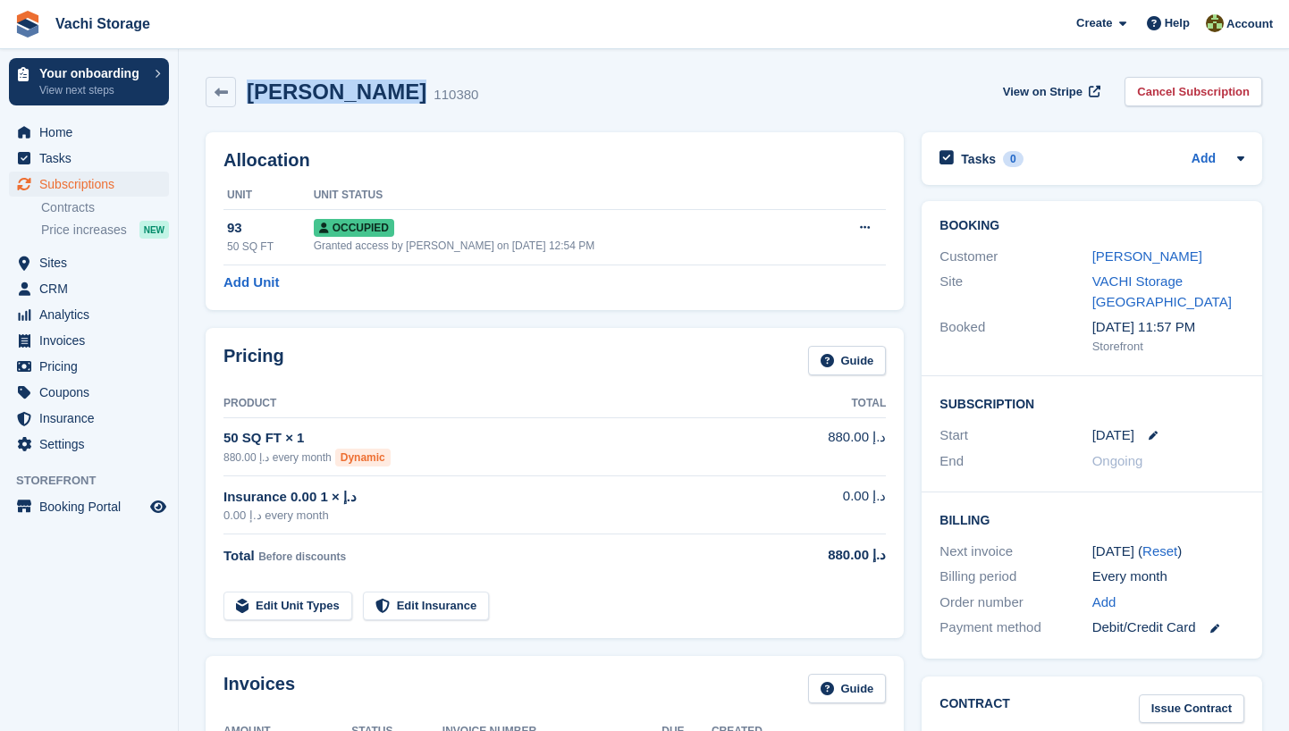
drag, startPoint x: 377, startPoint y: 96, endPoint x: 247, endPoint y: 98, distance: 130.5
click at [247, 98] on div "[PERSON_NAME] 110380" at bounding box center [357, 93] width 242 height 26
copy h2 "[PERSON_NAME]"
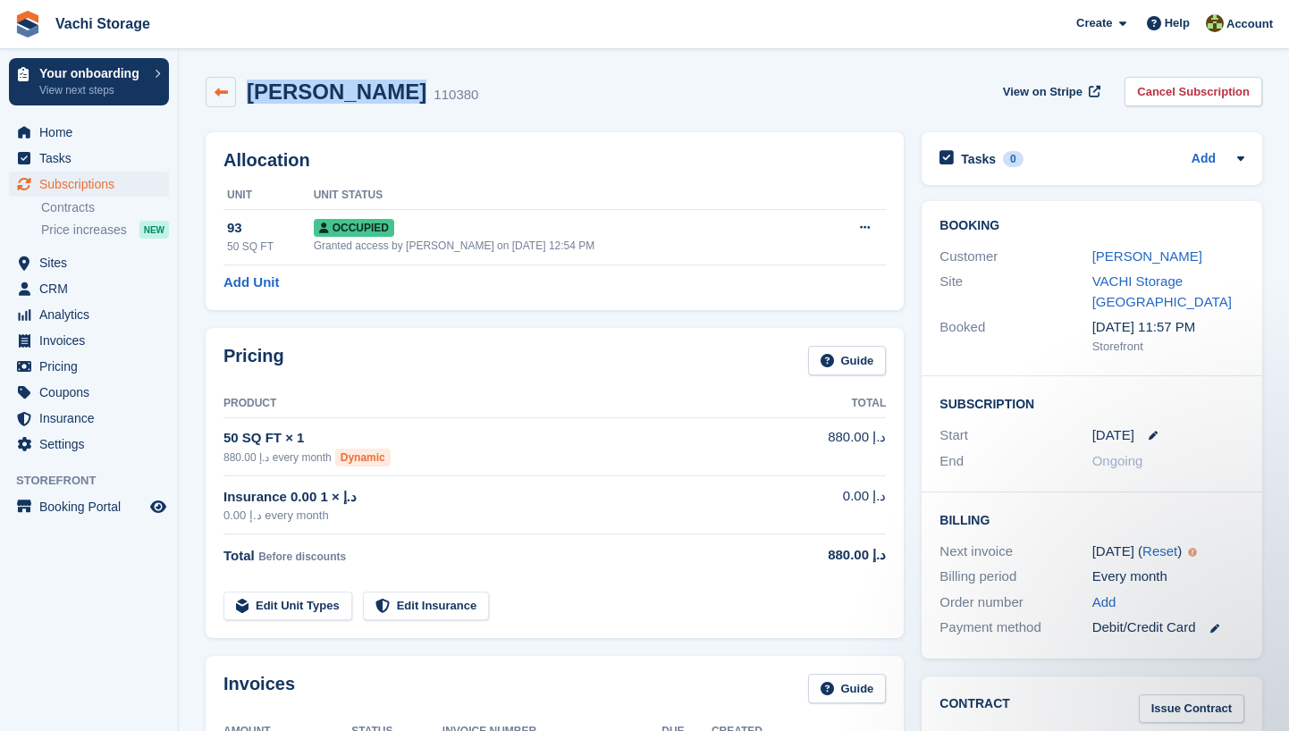
click at [230, 97] on link at bounding box center [221, 92] width 30 height 30
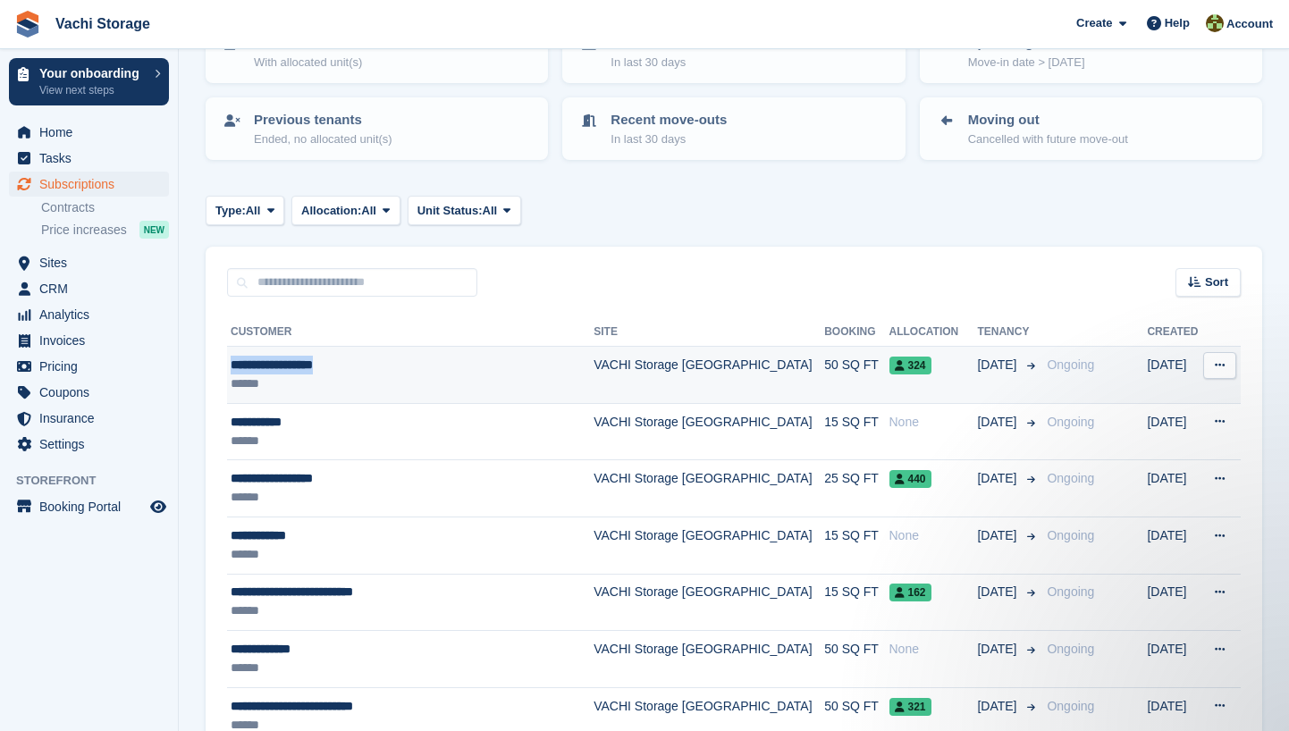
drag, startPoint x: 375, startPoint y: 368, endPoint x: 231, endPoint y: 362, distance: 144.0
click at [231, 362] on div "**********" at bounding box center [403, 365] width 344 height 19
copy div "**********"
